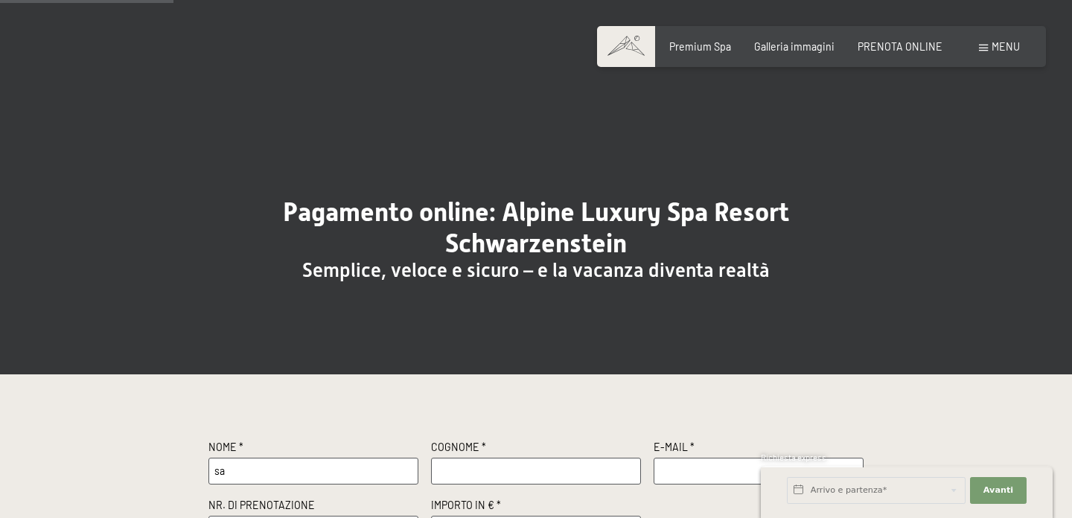
scroll to position [223, 0]
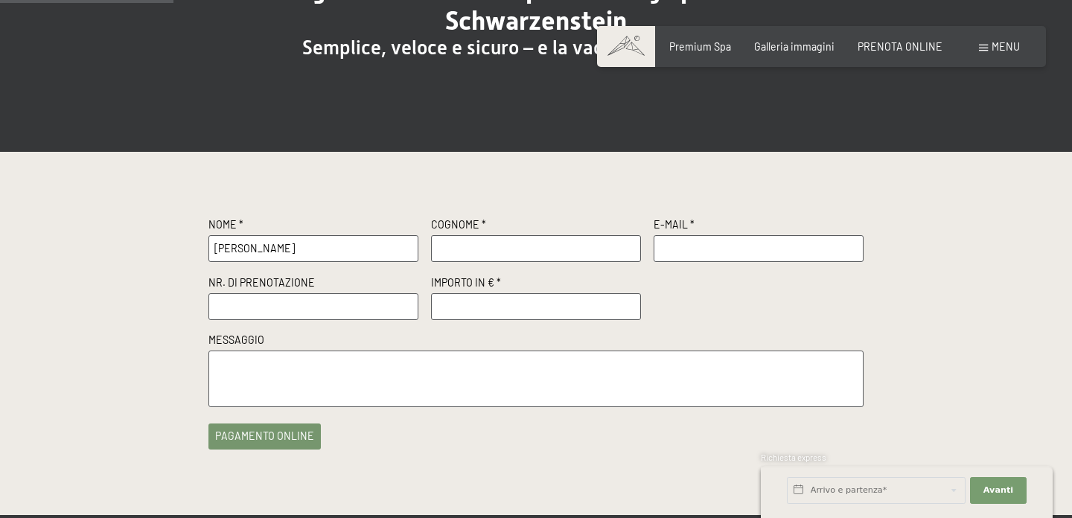
type input "sabrina"
click at [477, 253] on input "text" at bounding box center [536, 248] width 210 height 27
type input "da prati"
click at [726, 248] on input "text" at bounding box center [759, 248] width 210 height 27
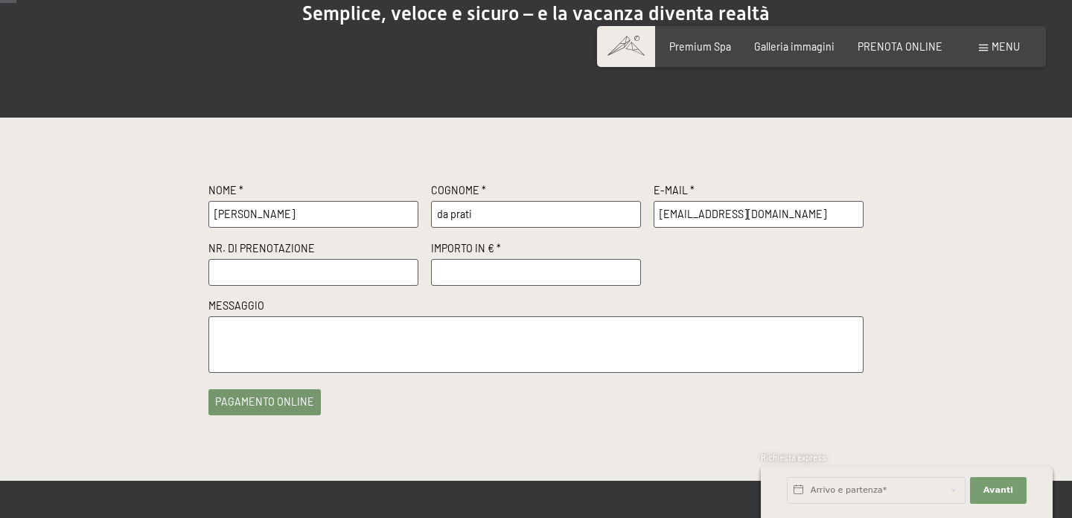
scroll to position [0, 0]
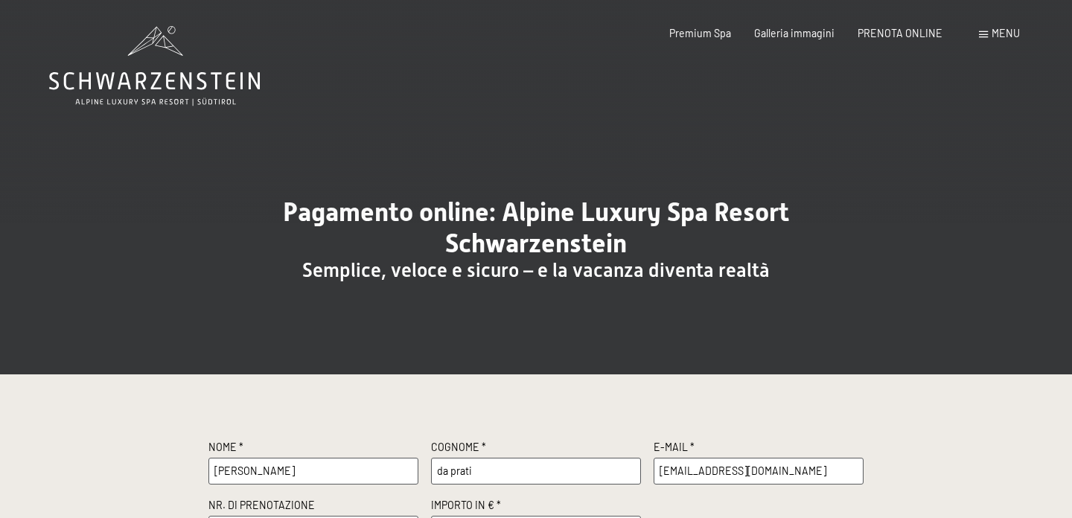
type input "s.daprati@gmail.com"
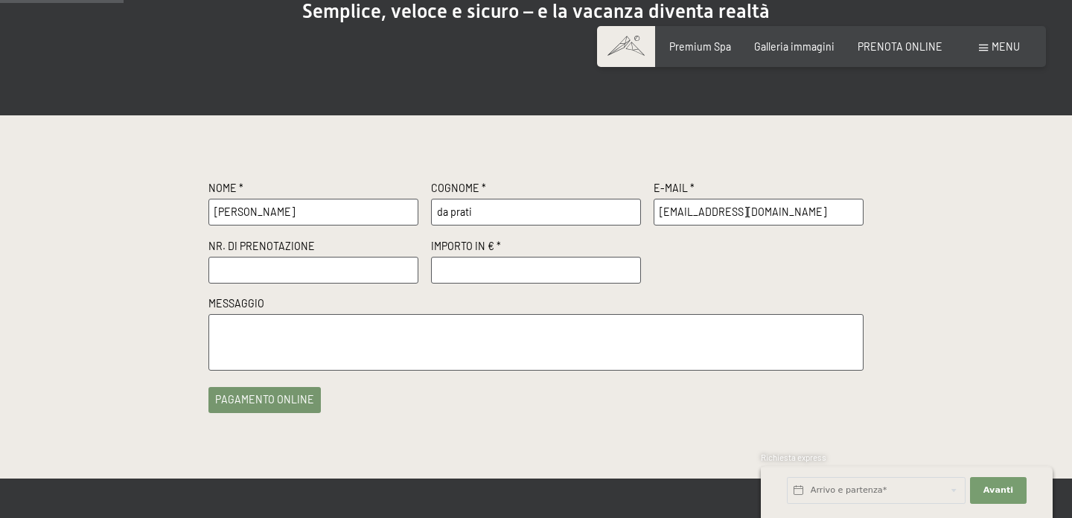
scroll to position [262, 0]
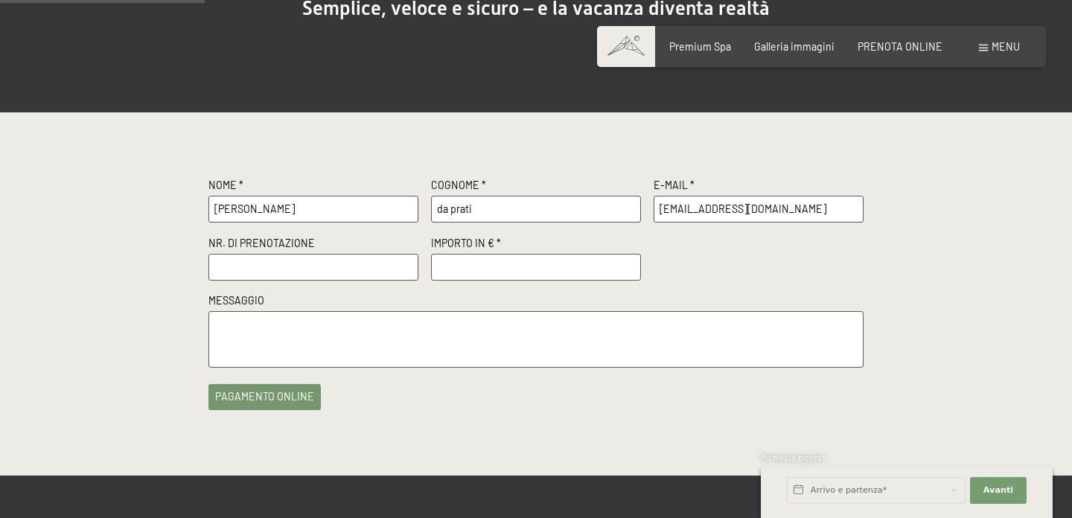
click at [322, 269] on input "text" at bounding box center [313, 267] width 210 height 27
paste input "Conferma N. R53959/2025 del 08.08.2025"
type input "Conferma N. R53959/2025 del 08.08.2025"
click at [480, 272] on input "number" at bounding box center [536, 267] width 210 height 27
type input "500"
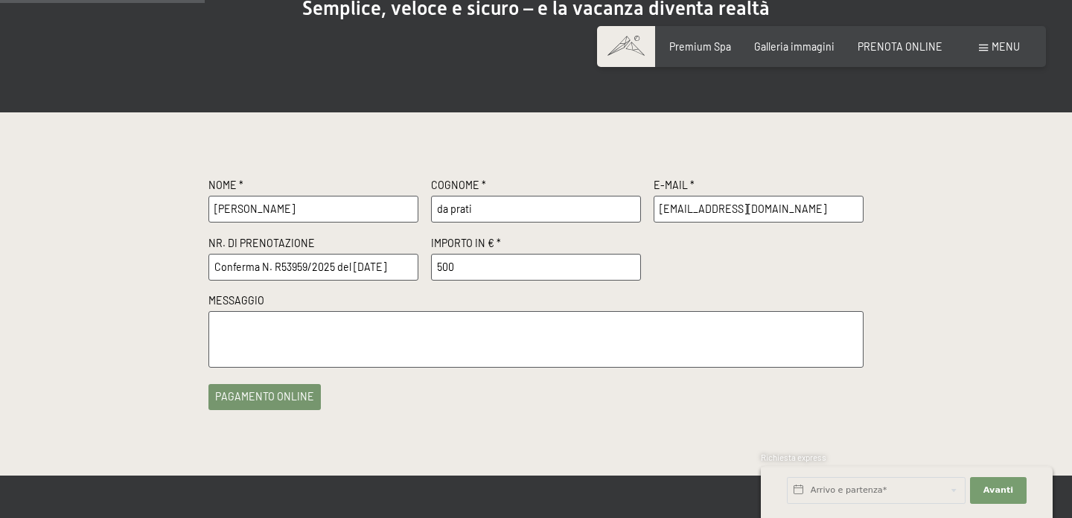
click at [643, 353] on textarea at bounding box center [535, 339] width 655 height 56
click at [255, 402] on button "pagamento online" at bounding box center [264, 393] width 112 height 26
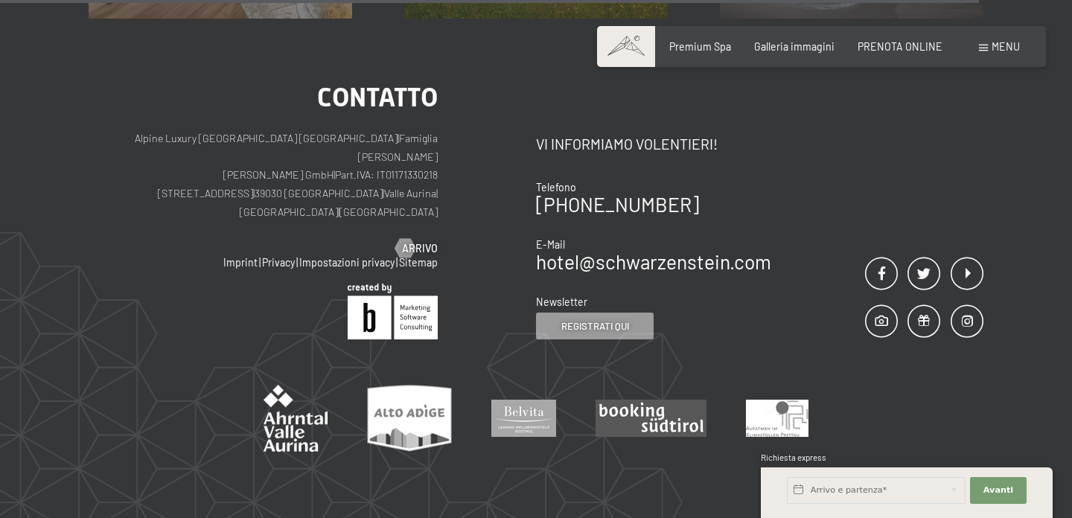
scroll to position [1225, 0]
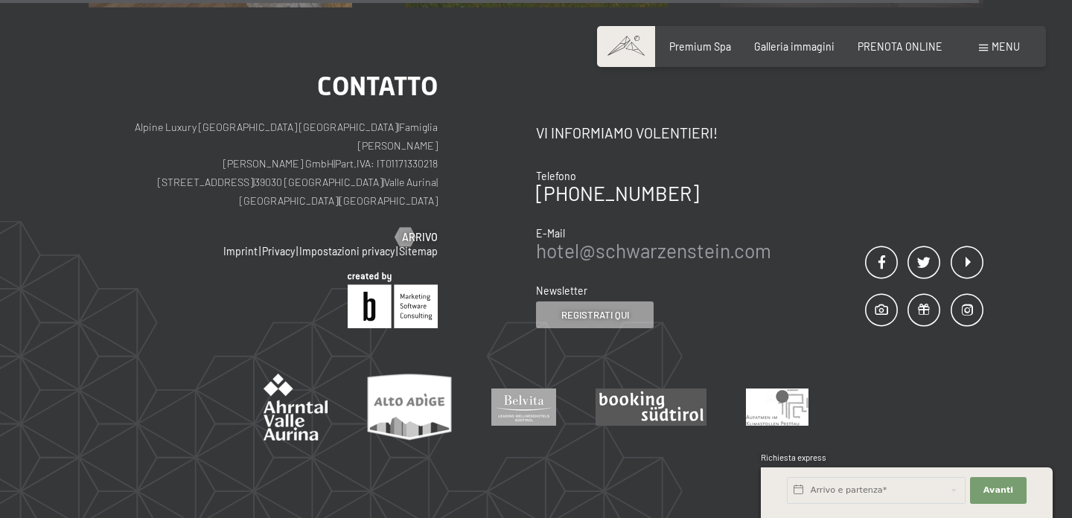
click at [543, 239] on link "hotel@ no-spam. schwarzenstein. no-spam. com" at bounding box center [653, 250] width 235 height 23
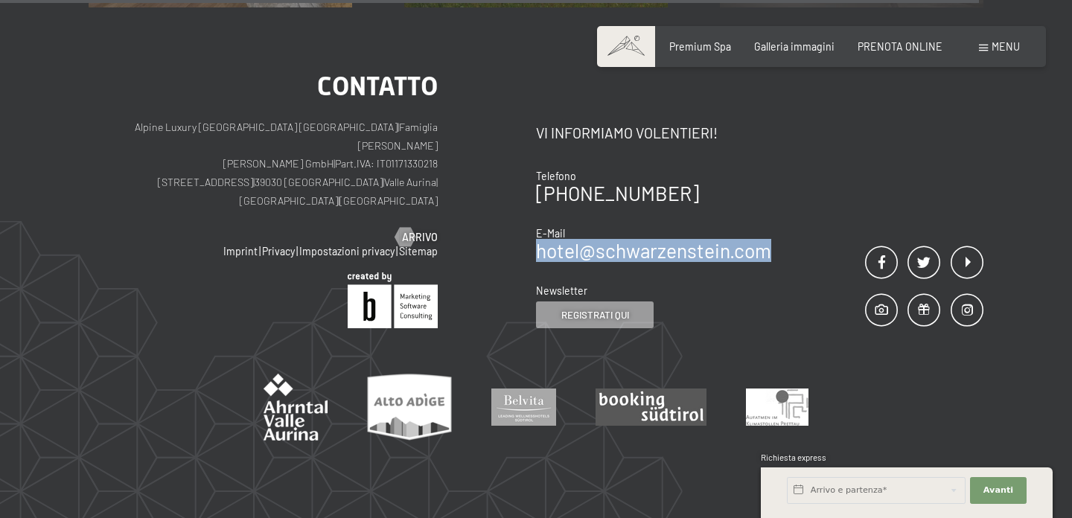
drag, startPoint x: 782, startPoint y: 232, endPoint x: 540, endPoint y: 231, distance: 241.2
click at [540, 231] on div "Contatto Vi informiamo volentieri! Telefono +39 0474 674100 E-Mail hotel@ no-sp…" at bounding box center [759, 200] width 447 height 255
copy link "hotel@ no-spam. schwarzenstein. no-spam. com"
